Goal: Information Seeking & Learning: Learn about a topic

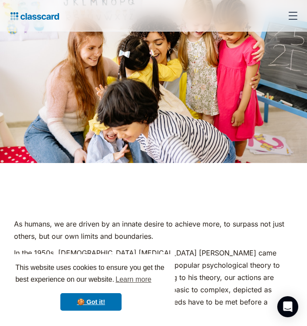
scroll to position [233, 0]
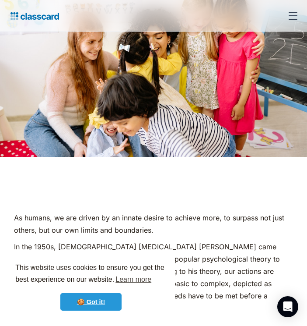
click at [69, 303] on link "🍪 Got it!" at bounding box center [90, 302] width 61 height 18
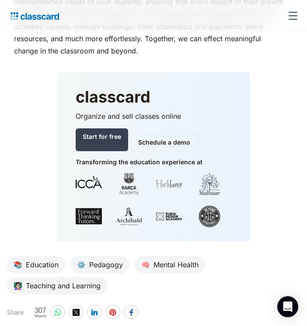
scroll to position [4099, 0]
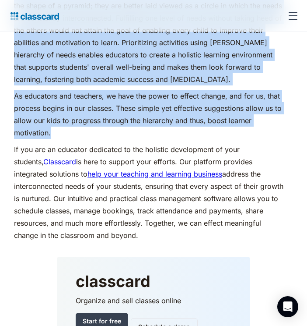
drag, startPoint x: 15, startPoint y: 218, endPoint x: 182, endPoint y: 233, distance: 167.9
click at [179, 209] on p "If you are an educator dedicated to the holistic development of your students, …" at bounding box center [150, 192] width 273 height 98
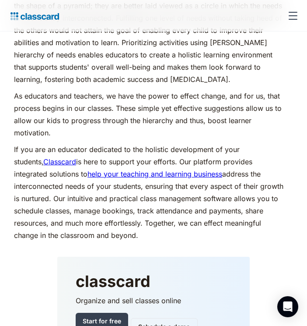
click at [187, 223] on p "If you are an educator dedicated to the holistic development of your students, …" at bounding box center [150, 192] width 273 height 98
click at [187, 221] on p "If you are an educator dedicated to the holistic development of your students, …" at bounding box center [150, 192] width 273 height 98
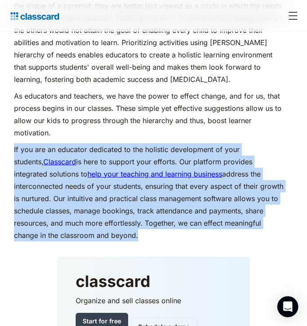
click at [187, 221] on p "If you are an educator dedicated to the holistic development of your students, …" at bounding box center [150, 192] width 273 height 98
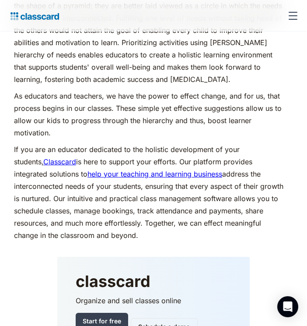
click at [187, 221] on p "If you are an educator dedicated to the holistic development of your students, …" at bounding box center [150, 192] width 273 height 98
click at [187, 210] on p "If you are an educator dedicated to the holistic development of your students, …" at bounding box center [150, 192] width 273 height 98
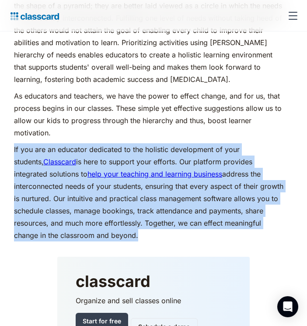
click at [187, 210] on p "If you are an educator dedicated to the holistic development of your students, …" at bounding box center [150, 192] width 273 height 98
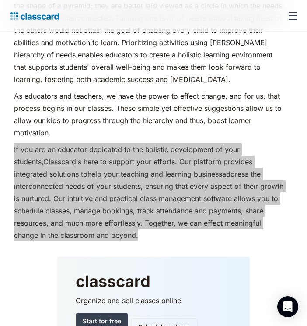
click at [187, 210] on p "If you are an educator dedicated to the holistic development of your students, …" at bounding box center [150, 192] width 273 height 98
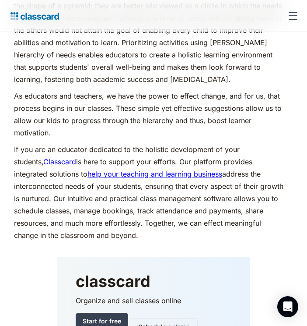
click at [191, 223] on p "If you are an educator dedicated to the holistic development of your students, …" at bounding box center [150, 192] width 273 height 98
click at [188, 212] on p "If you are an educator dedicated to the holistic development of your students, …" at bounding box center [150, 192] width 273 height 98
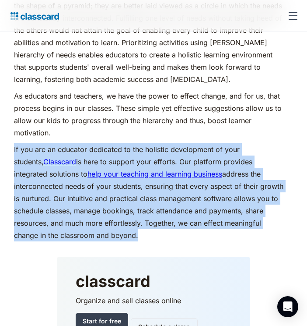
click at [188, 212] on p "If you are an educator dedicated to the holistic development of your students, …" at bounding box center [150, 192] width 273 height 98
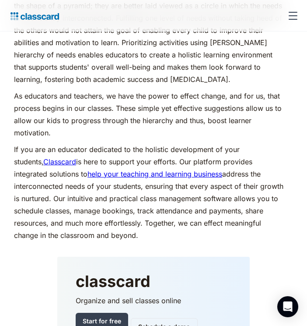
click at [189, 210] on p "If you are an educator dedicated to the holistic development of your students, …" at bounding box center [150, 192] width 273 height 98
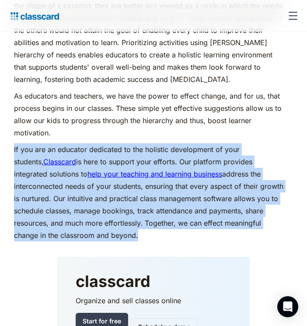
click at [189, 210] on p "If you are an educator dedicated to the holistic development of your students, …" at bounding box center [150, 192] width 273 height 98
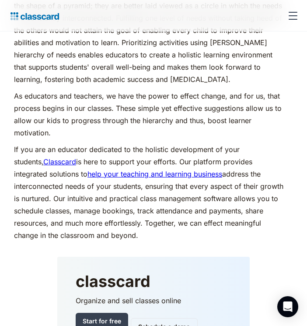
click at [189, 210] on p "If you are an educator dedicated to the holistic development of your students, …" at bounding box center [150, 192] width 273 height 98
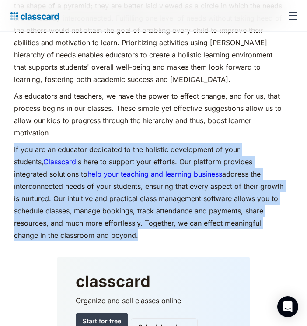
click at [189, 210] on p "If you are an educator dedicated to the holistic development of your students, …" at bounding box center [150, 192] width 273 height 98
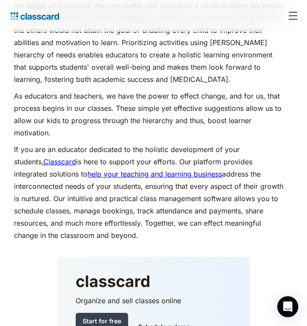
click at [189, 210] on p "If you are an educator dedicated to the holistic development of your students, …" at bounding box center [150, 192] width 273 height 98
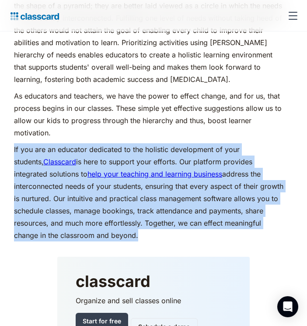
click at [189, 210] on p "If you are an educator dedicated to the holistic development of your students, …" at bounding box center [150, 192] width 273 height 98
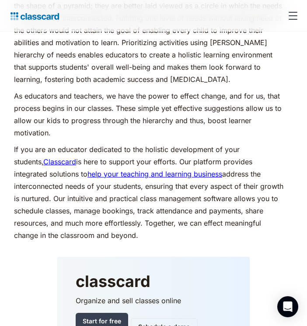
click at [189, 210] on p "If you are an educator dedicated to the holistic development of your students, …" at bounding box center [150, 192] width 273 height 98
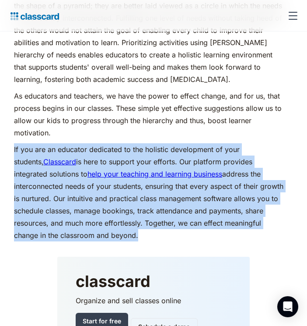
click at [189, 210] on p "If you are an educator dedicated to the holistic development of your students, …" at bounding box center [150, 192] width 273 height 98
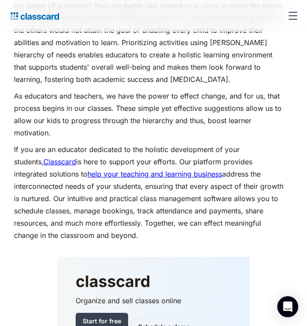
click at [189, 210] on p "If you are an educator dedicated to the holistic development of your students, …" at bounding box center [150, 192] width 273 height 98
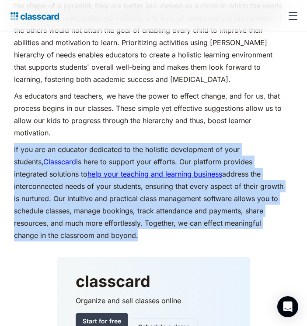
click at [189, 210] on p "If you are an educator dedicated to the holistic development of your students, …" at bounding box center [150, 192] width 273 height 98
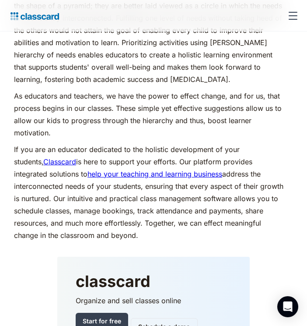
click at [189, 210] on p "If you are an educator dedicated to the holistic development of your students, …" at bounding box center [150, 192] width 273 height 98
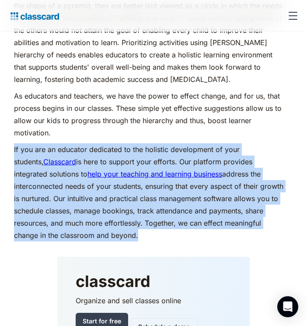
click at [189, 210] on p "If you are an educator dedicated to the holistic development of your students, …" at bounding box center [150, 192] width 273 height 98
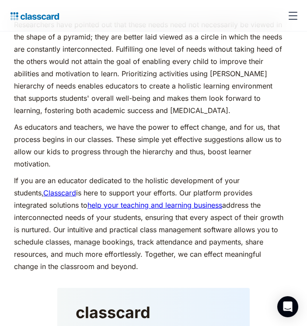
scroll to position [4083, 0]
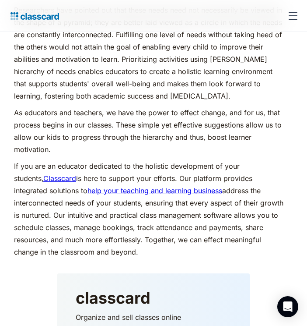
click at [96, 251] on p "If you are an educator dedicated to the holistic development of your students, …" at bounding box center [150, 209] width 273 height 98
click at [89, 247] on p "If you are an educator dedicated to the holistic development of your students, …" at bounding box center [150, 209] width 273 height 98
drag, startPoint x: 92, startPoint y: 249, endPoint x: 32, endPoint y: 225, distance: 64.4
click at [32, 225] on p "If you are an educator dedicated to the holistic development of your students, …" at bounding box center [150, 209] width 273 height 98
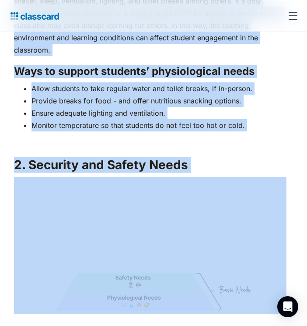
scroll to position [1359, 0]
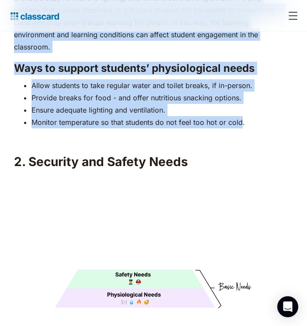
drag, startPoint x: 15, startPoint y: 126, endPoint x: 242, endPoint y: 108, distance: 227.6
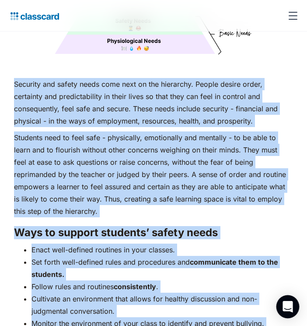
scroll to position [1618, 0]
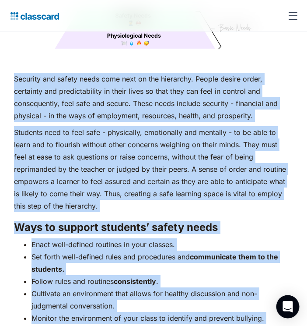
drag, startPoint x: 13, startPoint y: 67, endPoint x: 288, endPoint y: 314, distance: 369.3
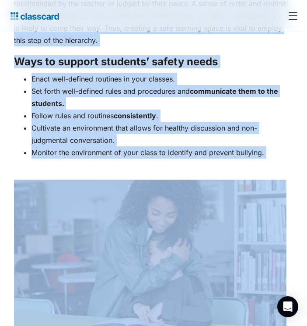
scroll to position [1818, 0]
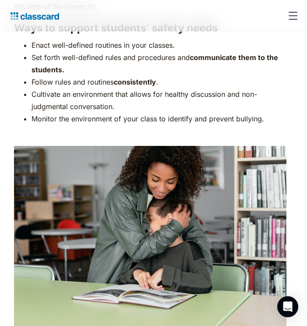
click at [100, 129] on p "‍" at bounding box center [150, 135] width 273 height 12
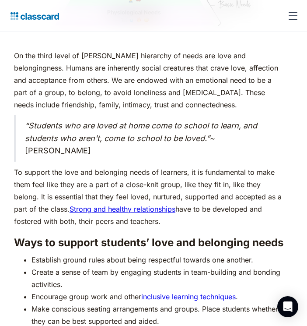
scroll to position [2358, 0]
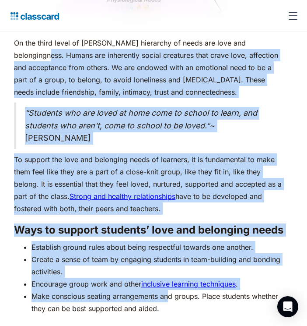
drag, startPoint x: 14, startPoint y: 38, endPoint x: 169, endPoint y: 284, distance: 291.1
click at [169, 284] on div "As humans, we are driven by an innate desire to achieve more, to surpass not ju…" at bounding box center [150, 37] width 273 height 3900
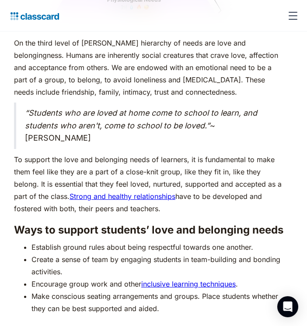
click at [170, 290] on li "Make conscious seating arrangements and groups. Place students whether they can…" at bounding box center [159, 302] width 255 height 25
click at [160, 293] on li "Make conscious seating arrangements and groups. Place students whether they can…" at bounding box center [159, 302] width 255 height 25
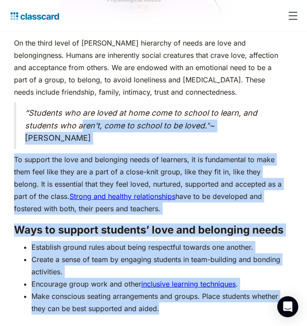
drag, startPoint x: 160, startPoint y: 293, endPoint x: 82, endPoint y: 112, distance: 197.9
click at [82, 110] on div "As humans, we are driven by an innate desire to achieve more, to surpass not ju…" at bounding box center [150, 37] width 273 height 3900
click at [74, 134] on div "As humans, we are driven by an innate desire to achieve more, to surpass not ju…" at bounding box center [150, 37] width 273 height 3900
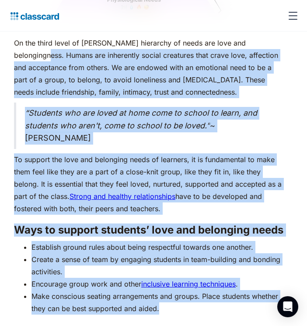
drag, startPoint x: 16, startPoint y: 36, endPoint x: 176, endPoint y: 289, distance: 298.9
click at [176, 289] on div "As humans, we are driven by an innate desire to achieve more, to surpass not ju…" at bounding box center [150, 37] width 273 height 3900
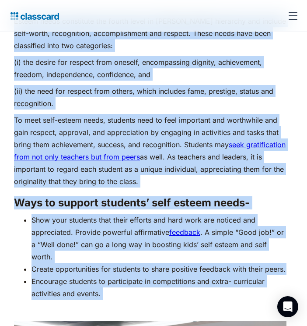
scroll to position [3105, 0]
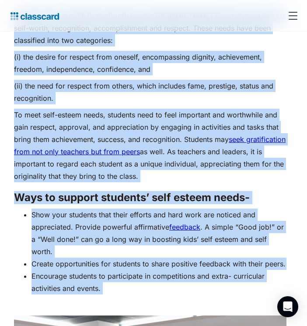
drag, startPoint x: 15, startPoint y: 55, endPoint x: 106, endPoint y: 291, distance: 252.7
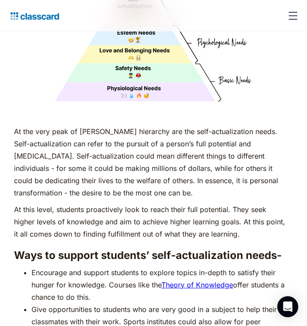
scroll to position [3716, 0]
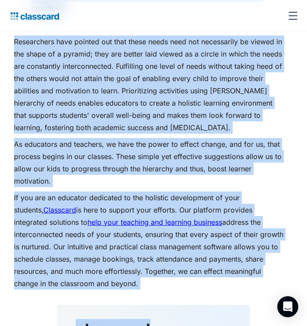
scroll to position [4111, 0]
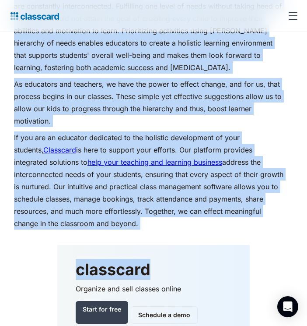
drag, startPoint x: 16, startPoint y: 138, endPoint x: 259, endPoint y: 219, distance: 256.6
